Goal: Transaction & Acquisition: Subscribe to service/newsletter

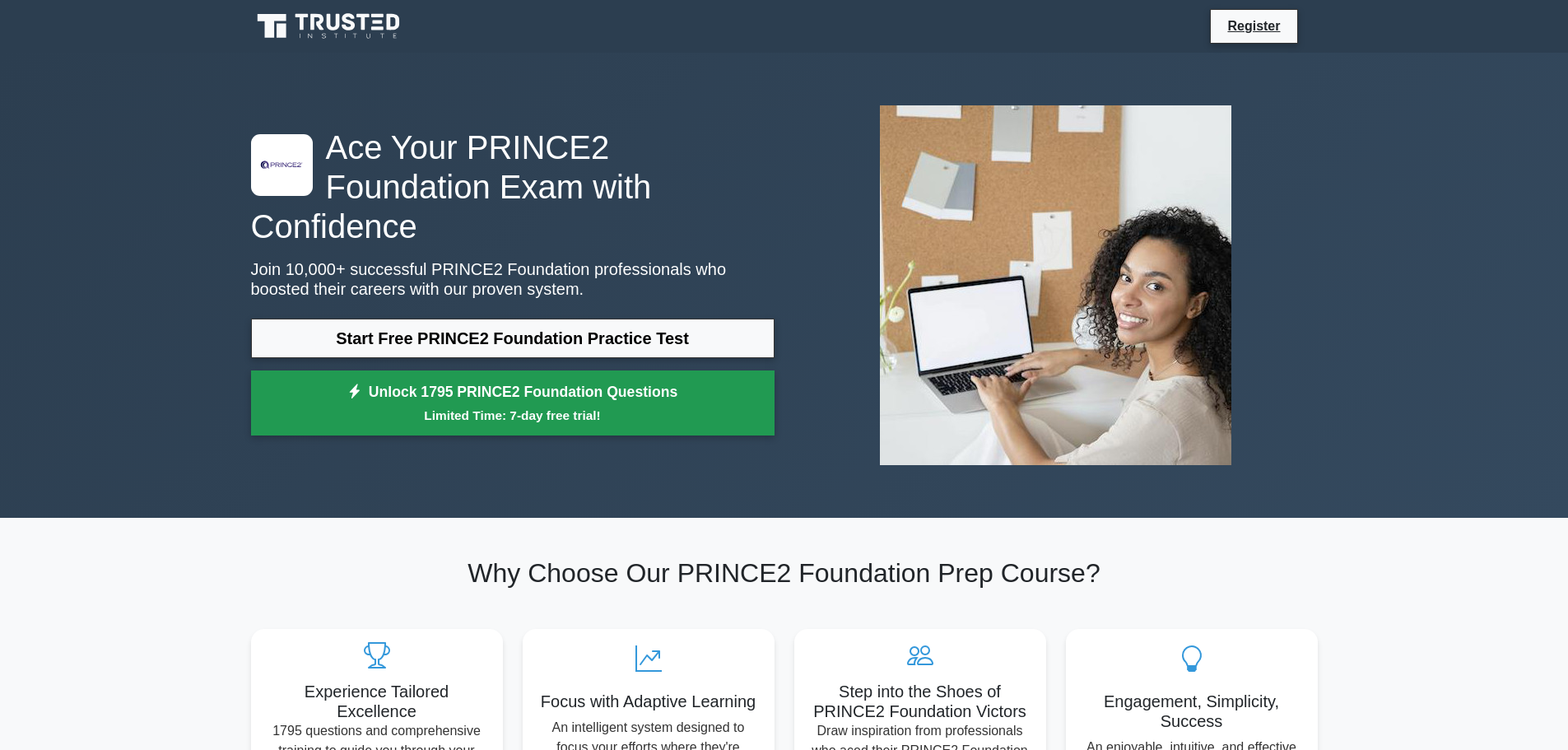
click at [569, 405] on small "Limited Time: 7-day free trial!" at bounding box center [513, 415] width 482 height 19
